Goal: Task Accomplishment & Management: Use online tool/utility

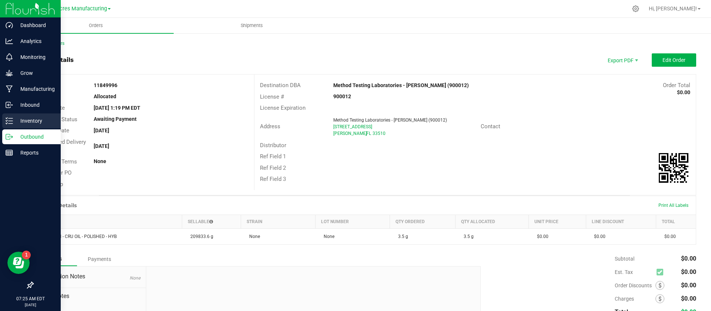
click at [35, 119] on p "Inventory" at bounding box center [35, 120] width 44 height 9
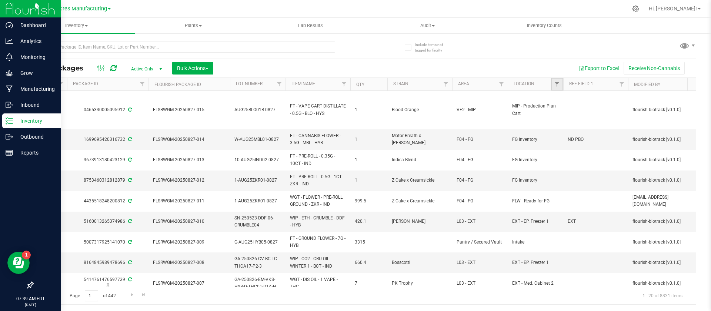
click at [561, 87] on link "Filter" at bounding box center [557, 84] width 12 height 13
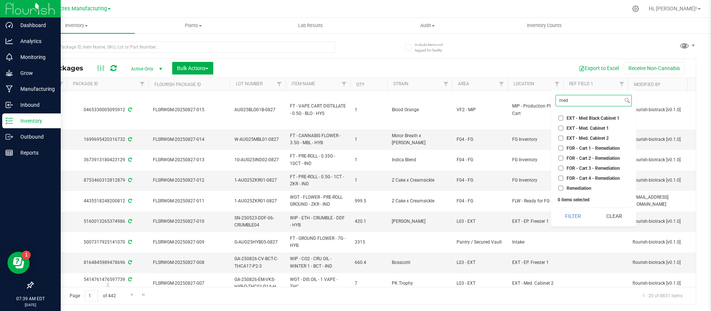
type input "med"
click at [579, 138] on span "EXT - Med. Cabinet 2" at bounding box center [588, 138] width 42 height 4
click at [563, 138] on input "EXT - Med. Cabinet 2" at bounding box center [560, 138] width 5 height 5
checkbox input "true"
click at [586, 214] on button "Filter" at bounding box center [573, 216] width 36 height 16
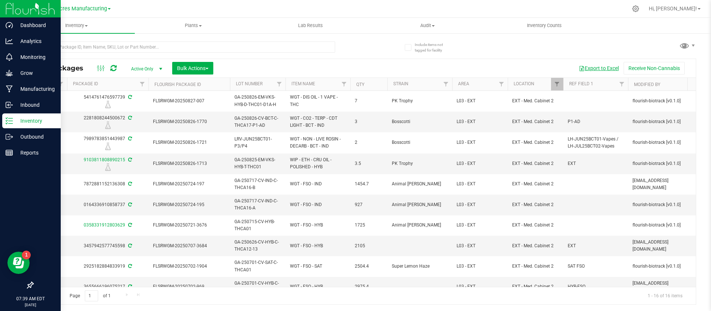
click at [579, 66] on span "button" at bounding box center [582, 69] width 6 height 6
click at [189, 69] on span "Bulk Actions" at bounding box center [192, 68] width 31 height 6
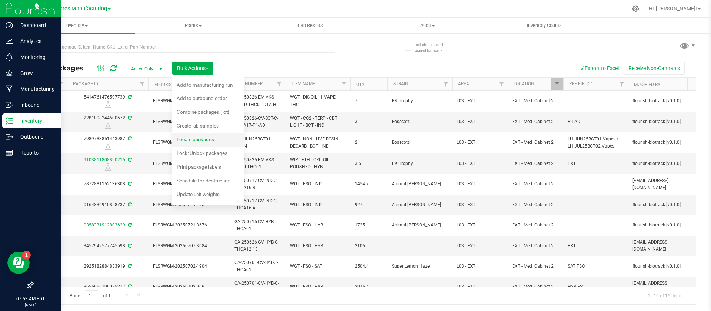
click at [201, 136] on span "Locate packages" at bounding box center [195, 139] width 37 height 6
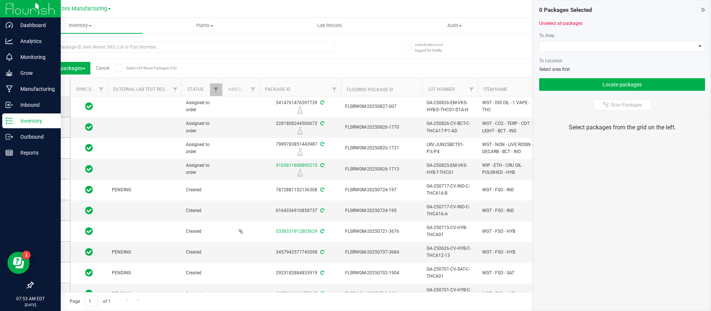
click at [49, 106] on icon at bounding box center [49, 106] width 5 height 0
click at [0, 0] on input "checkbox" at bounding box center [0, 0] width 0 height 0
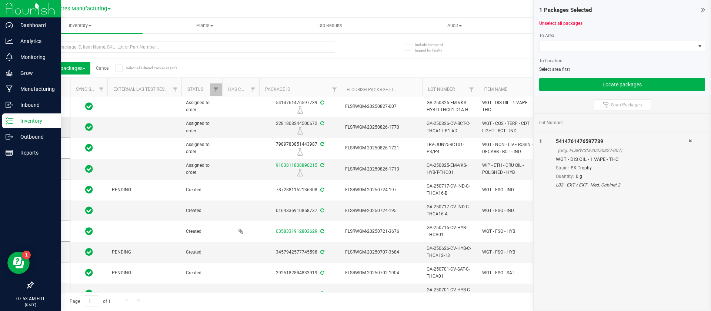
click at [51, 127] on icon at bounding box center [49, 127] width 5 height 0
click at [0, 0] on input "checkbox" at bounding box center [0, 0] width 0 height 0
click at [51, 148] on icon at bounding box center [49, 148] width 5 height 0
click at [0, 0] on input "checkbox" at bounding box center [0, 0] width 0 height 0
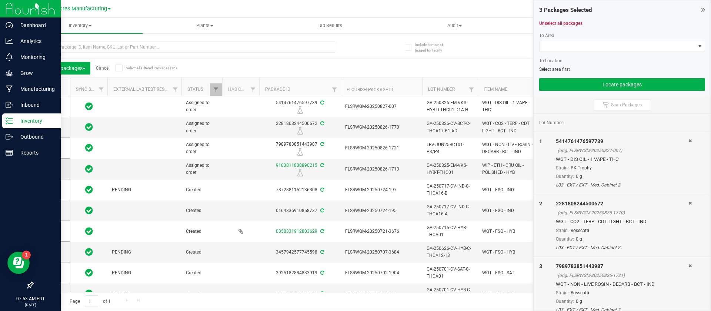
click at [51, 165] on span at bounding box center [49, 168] width 7 height 7
click at [0, 0] on input "checkbox" at bounding box center [0, 0] width 0 height 0
click at [582, 47] on span at bounding box center [618, 46] width 156 height 10
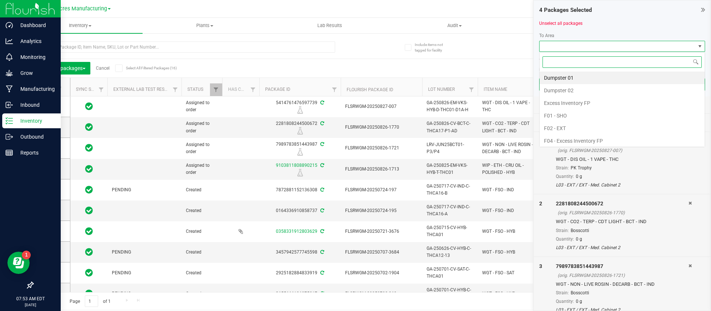
click at [637, 43] on span at bounding box center [618, 46] width 156 height 10
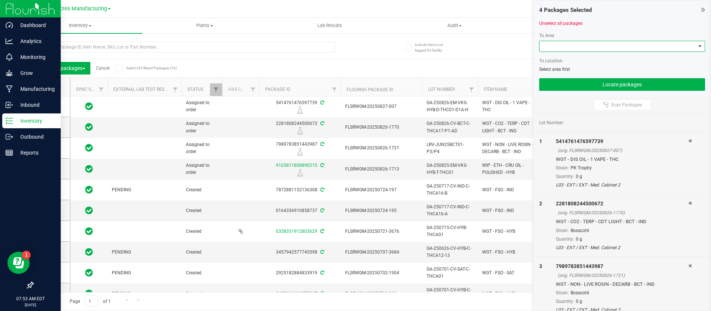
click at [631, 48] on span at bounding box center [618, 46] width 156 height 10
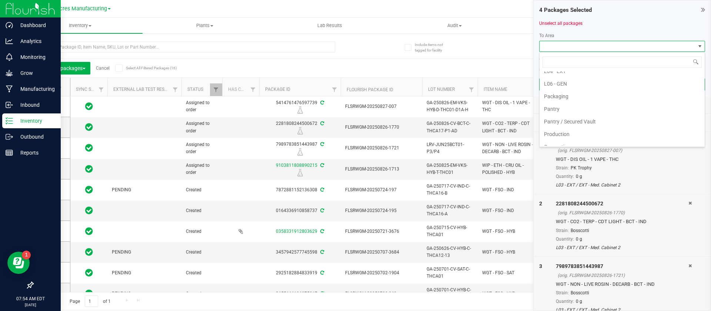
scroll to position [222, 0]
click at [595, 121] on li "Pantry / Secured Vault" at bounding box center [622, 120] width 165 height 13
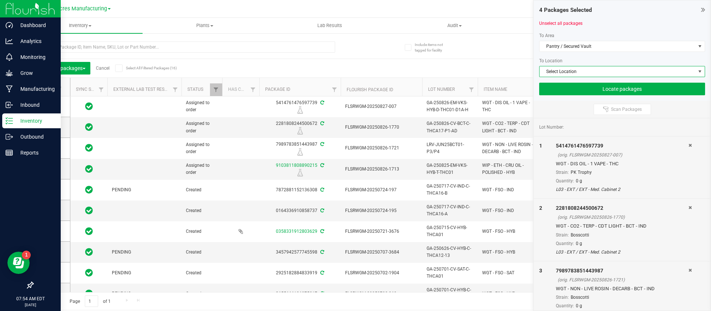
click at [575, 69] on span "Select Location" at bounding box center [618, 71] width 156 height 10
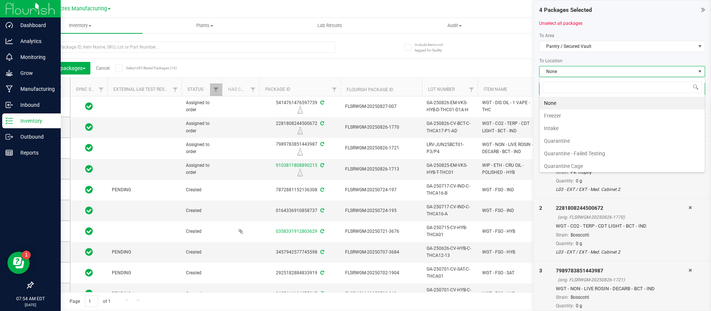
scroll to position [14, 0]
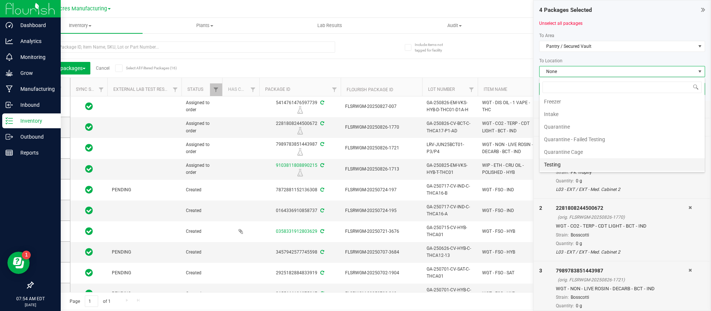
click at [594, 168] on li "Testing" at bounding box center [622, 164] width 165 height 13
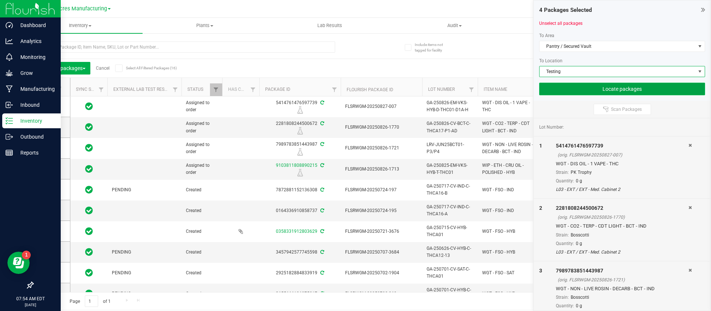
click at [582, 89] on button "Locate packages" at bounding box center [622, 89] width 166 height 13
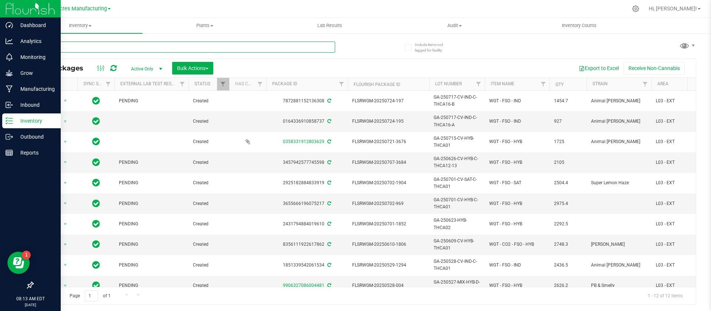
click at [233, 46] on input "text" at bounding box center [184, 46] width 303 height 11
paste input "GA-250826-EM-VKS-HYB-D-THC01"
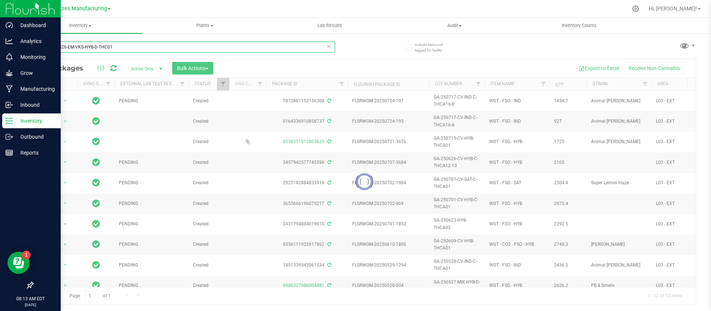
type input "GA-250826-EM-VKS-HYB-D-THC01"
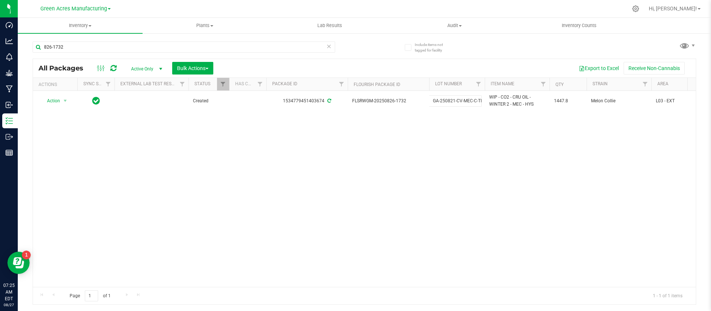
click at [485, 136] on div "Action Action Adjust qty Create package Edit attributes Global inventory Locate…" at bounding box center [364, 189] width 663 height 196
click at [81, 20] on uib-tab-heading "Inventory All packages All inventory Waste log Create inventory" at bounding box center [80, 26] width 125 height 16
click at [53, 43] on span "All packages" at bounding box center [43, 44] width 51 height 6
